Goal: Register for event/course

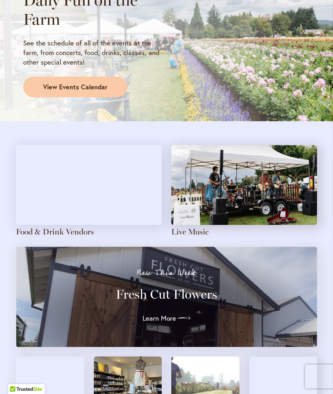
scroll to position [669, 0]
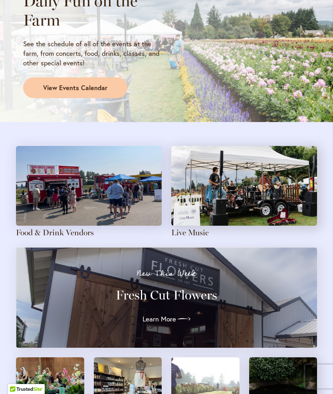
click at [202, 193] on img at bounding box center [244, 186] width 146 height 80
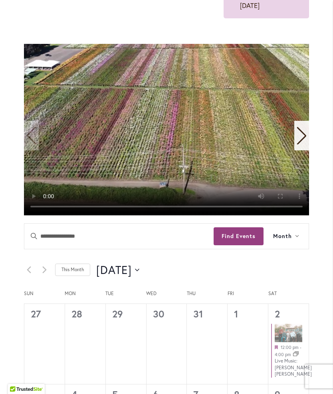
scroll to position [194, 0]
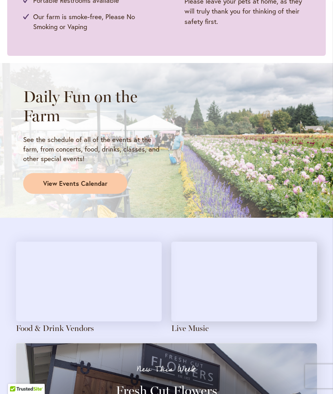
scroll to position [573, 0]
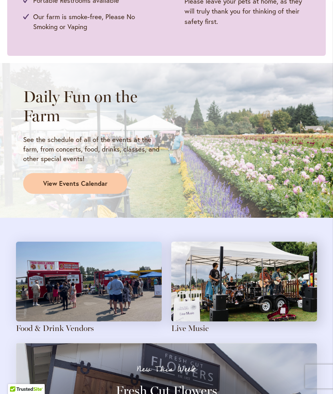
click at [64, 179] on span "View Events Calendar" at bounding box center [75, 183] width 64 height 9
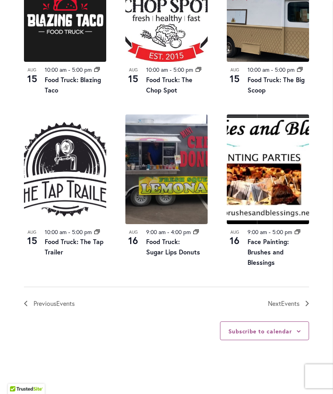
scroll to position [862, 0]
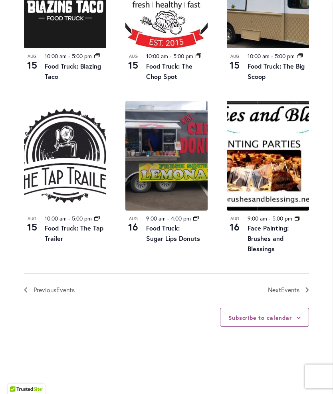
click at [283, 294] on span "Events" at bounding box center [290, 290] width 18 height 8
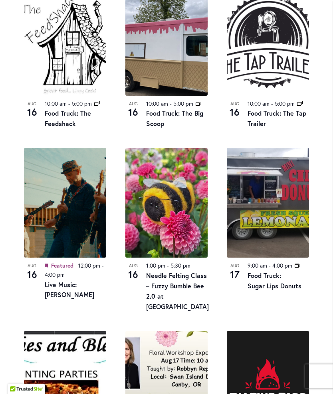
scroll to position [641, 0]
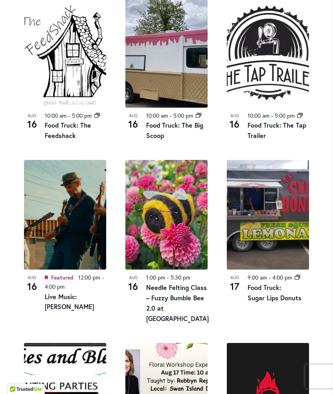
click at [159, 223] on img at bounding box center [166, 215] width 82 height 110
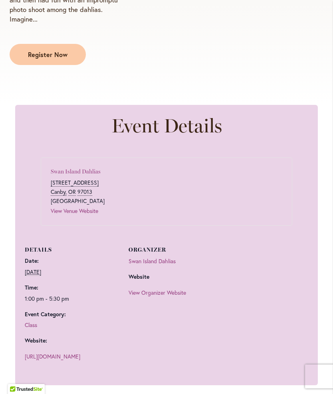
scroll to position [354, 0]
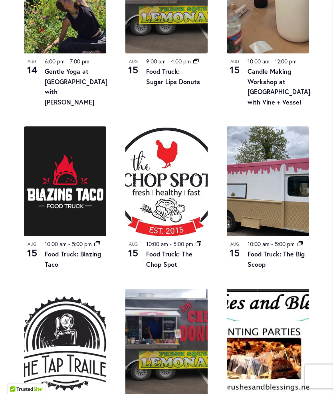
scroll to position [680, 0]
